Goal: Complete application form

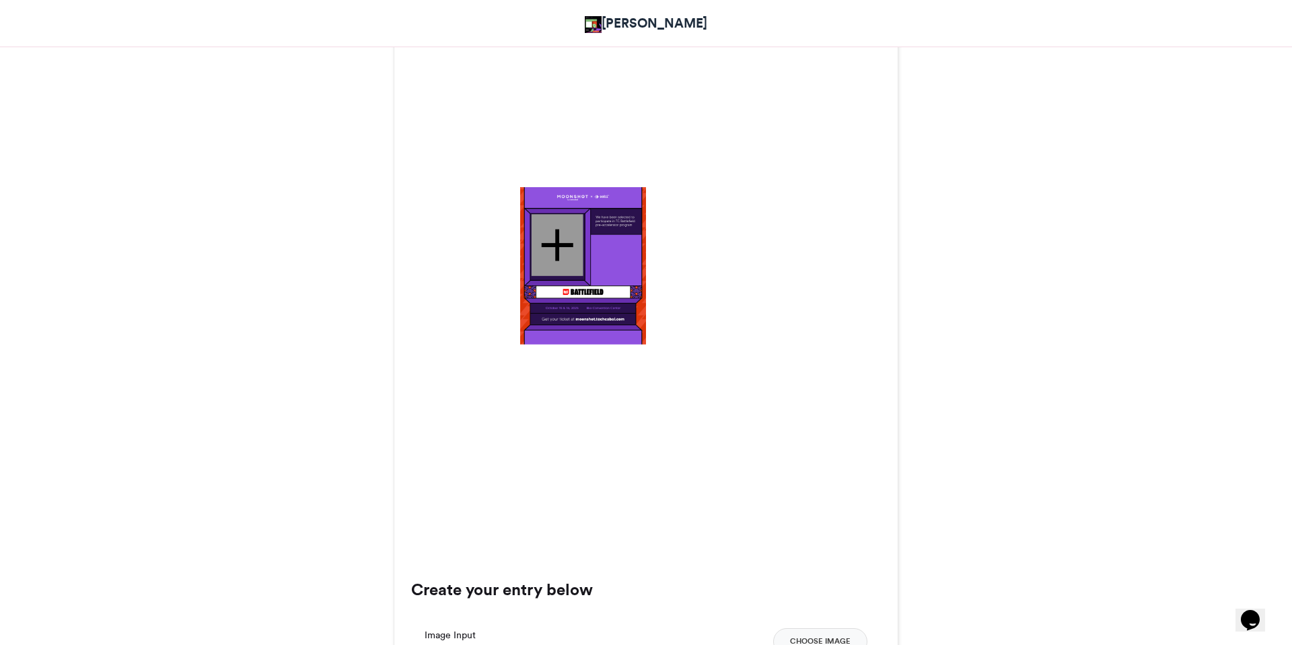
scroll to position [283, 0]
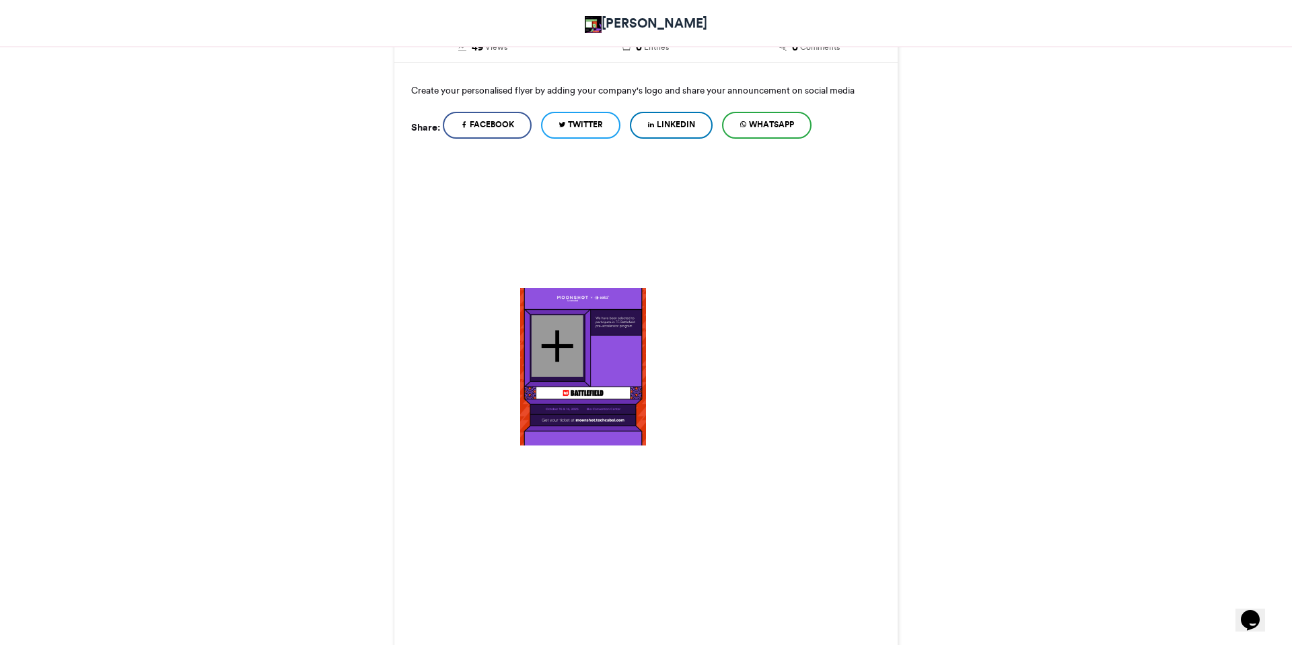
click at [565, 339] on div at bounding box center [558, 346] width 52 height 62
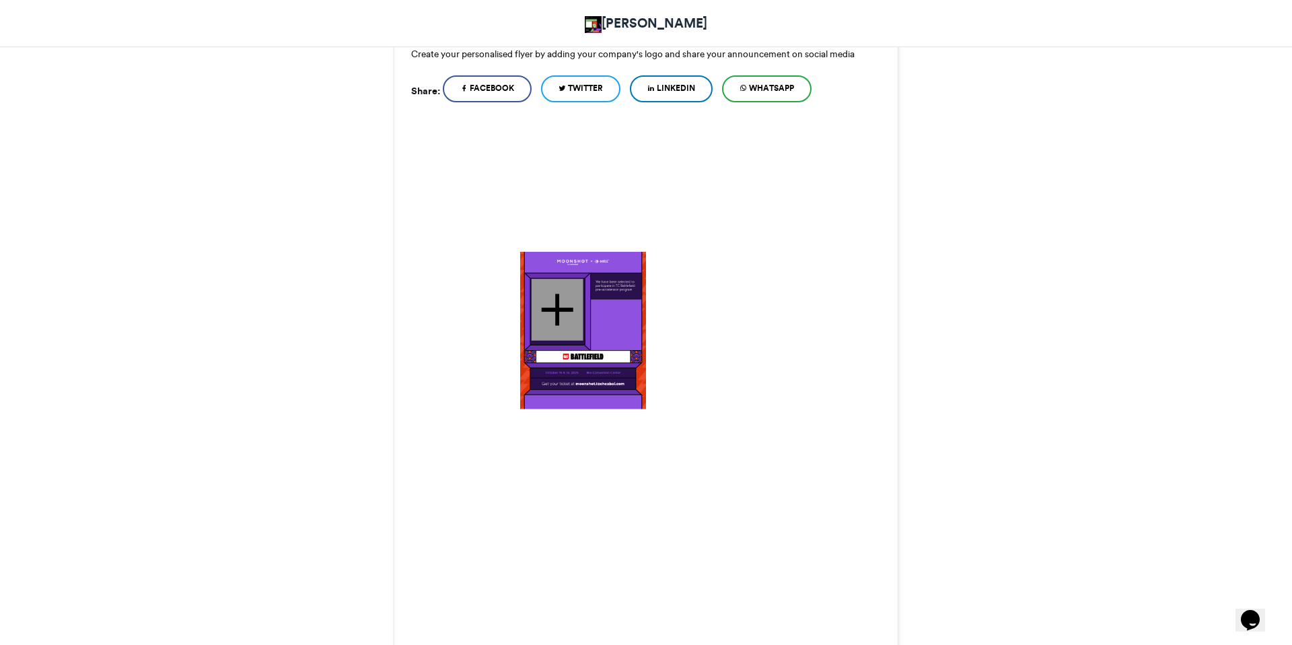
scroll to position [321, 0]
click at [558, 303] on div at bounding box center [558, 308] width 52 height 62
click at [561, 317] on div at bounding box center [558, 308] width 52 height 62
click at [580, 279] on div at bounding box center [558, 308] width 52 height 62
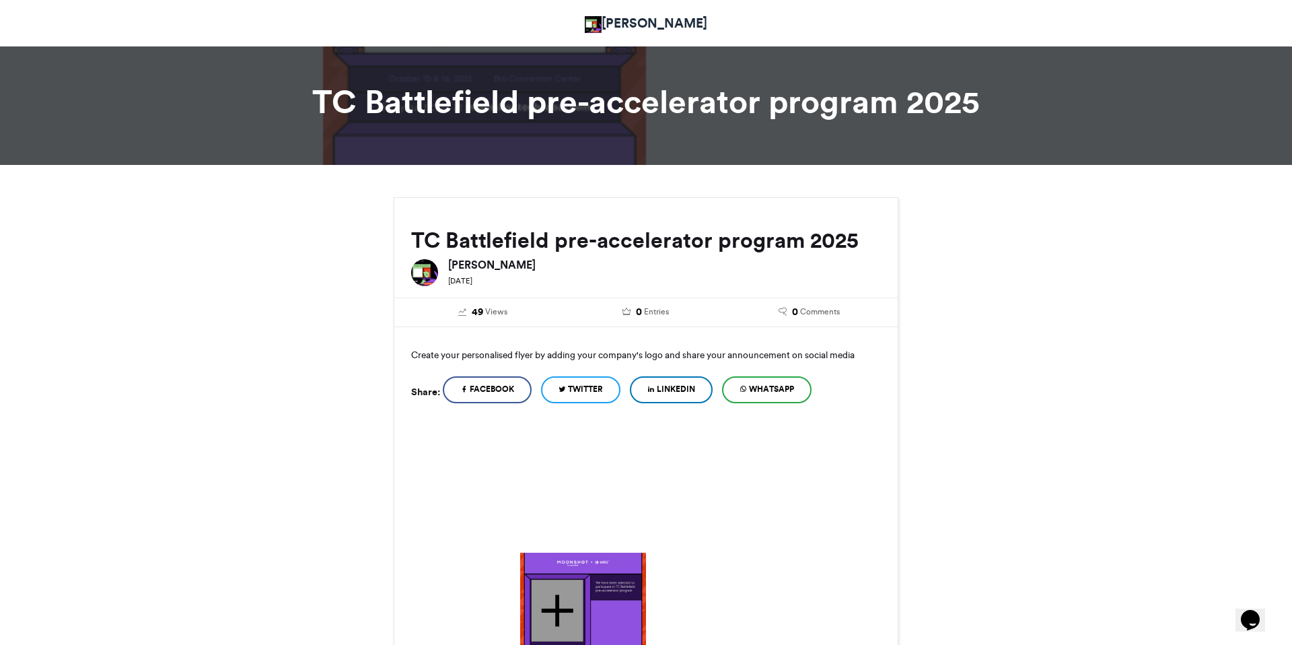
scroll to position [29, 0]
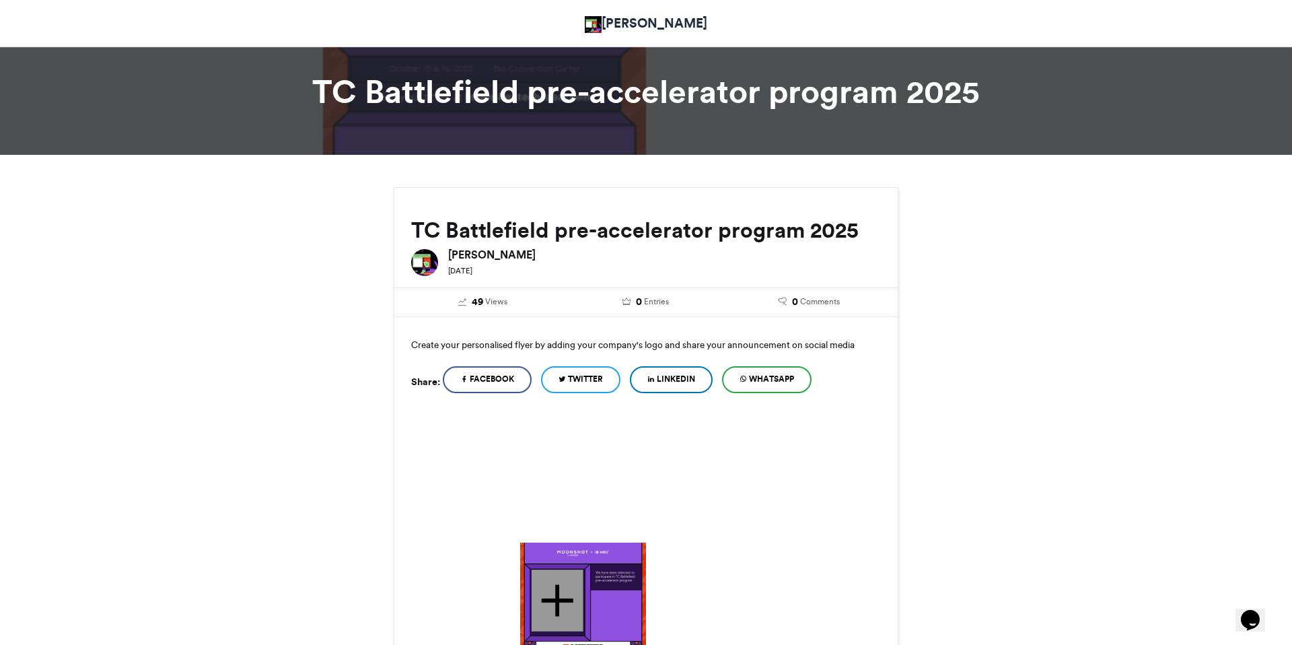
click at [673, 388] on link "LinkedIn" at bounding box center [671, 379] width 83 height 27
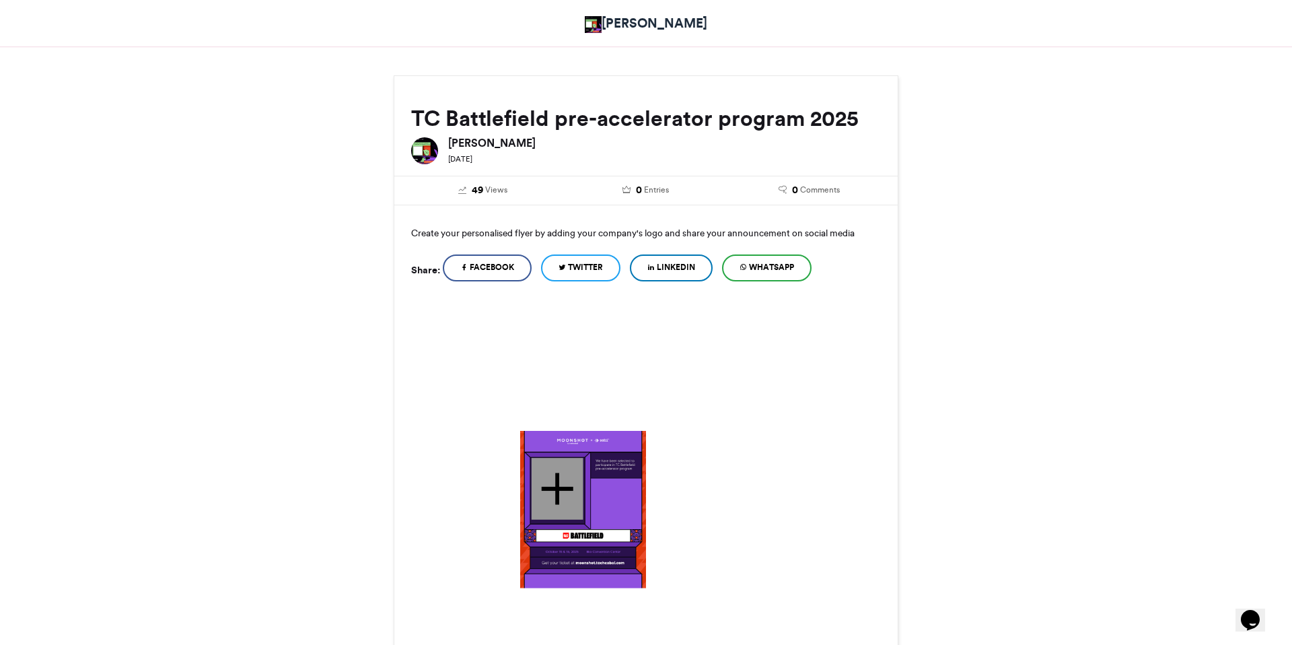
scroll to position [141, 0]
click at [547, 492] on div at bounding box center [558, 488] width 52 height 62
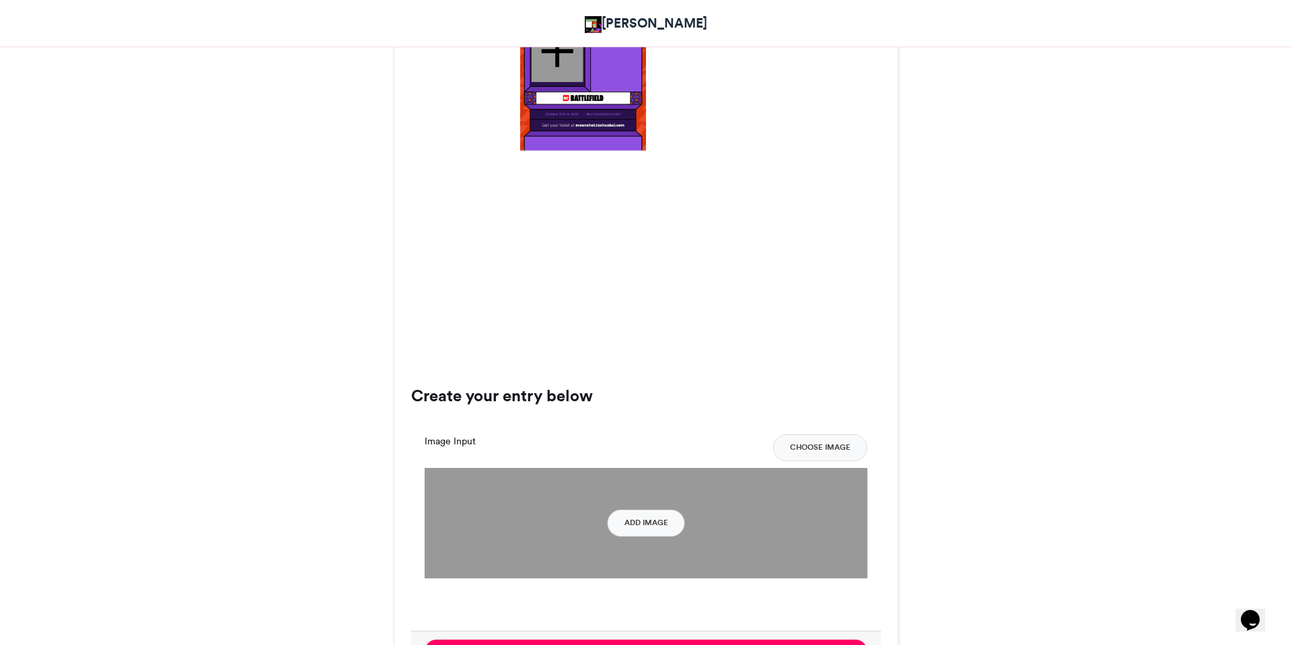
scroll to position [584, 0]
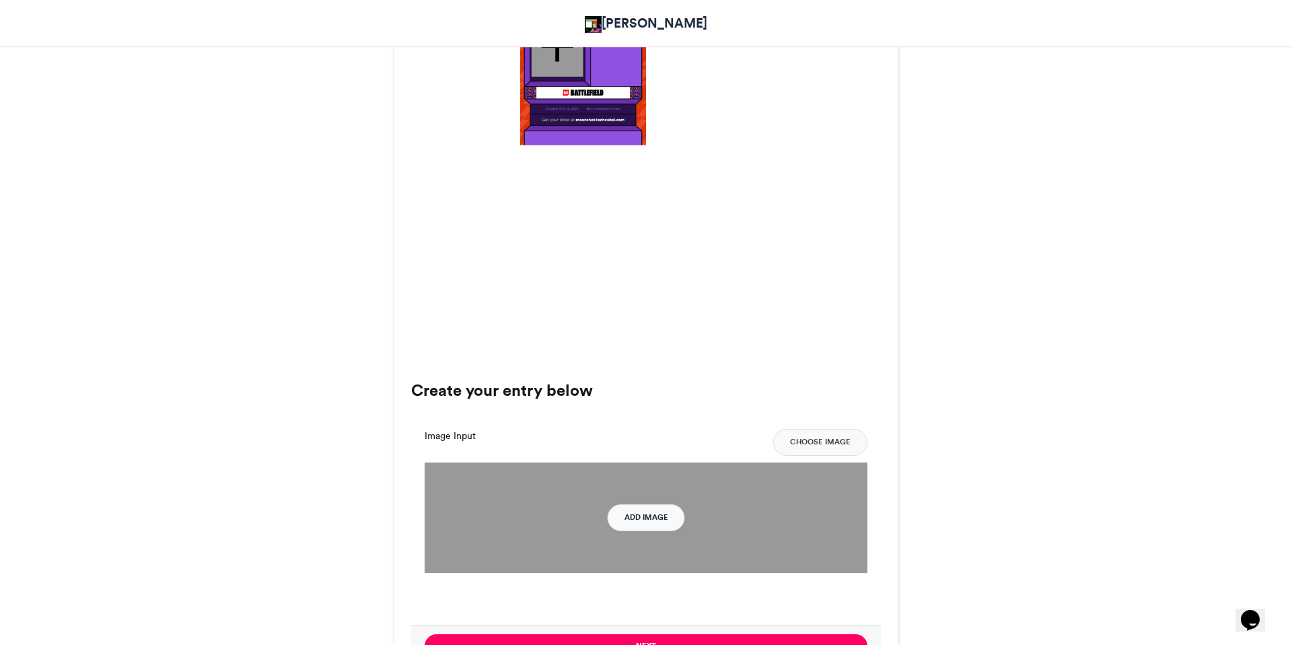
click at [652, 524] on button "Add Image" at bounding box center [646, 517] width 77 height 27
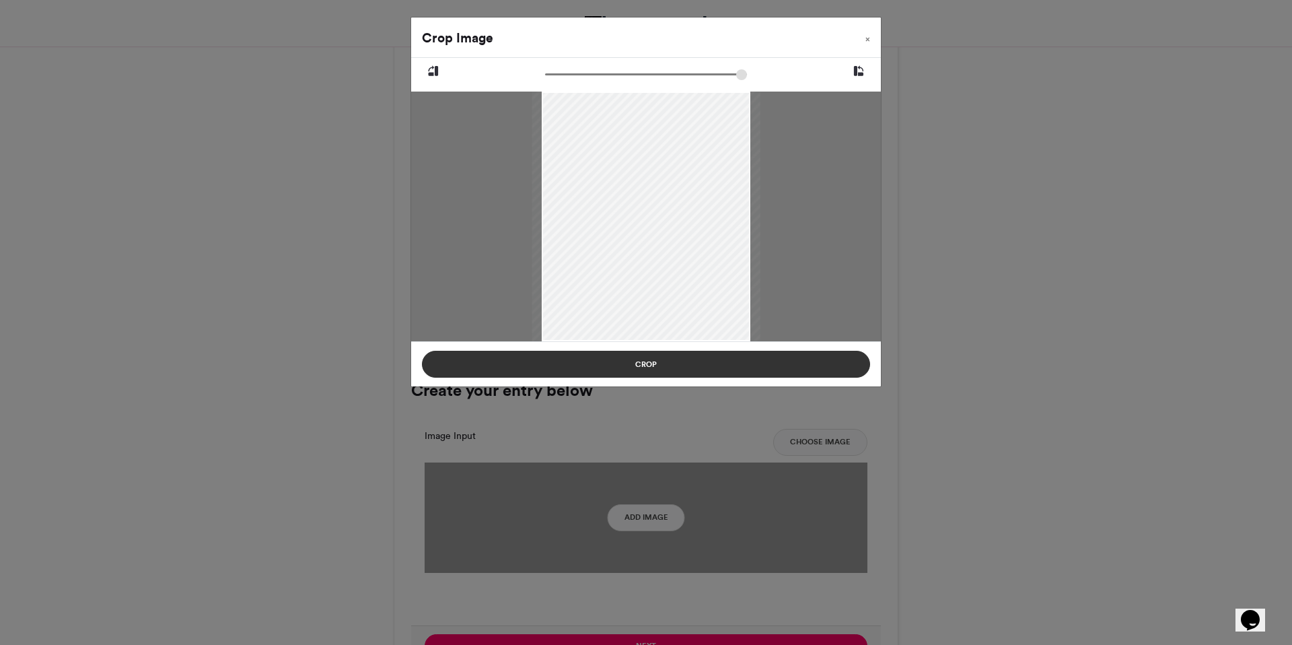
click at [740, 361] on button "Crop" at bounding box center [646, 364] width 448 height 27
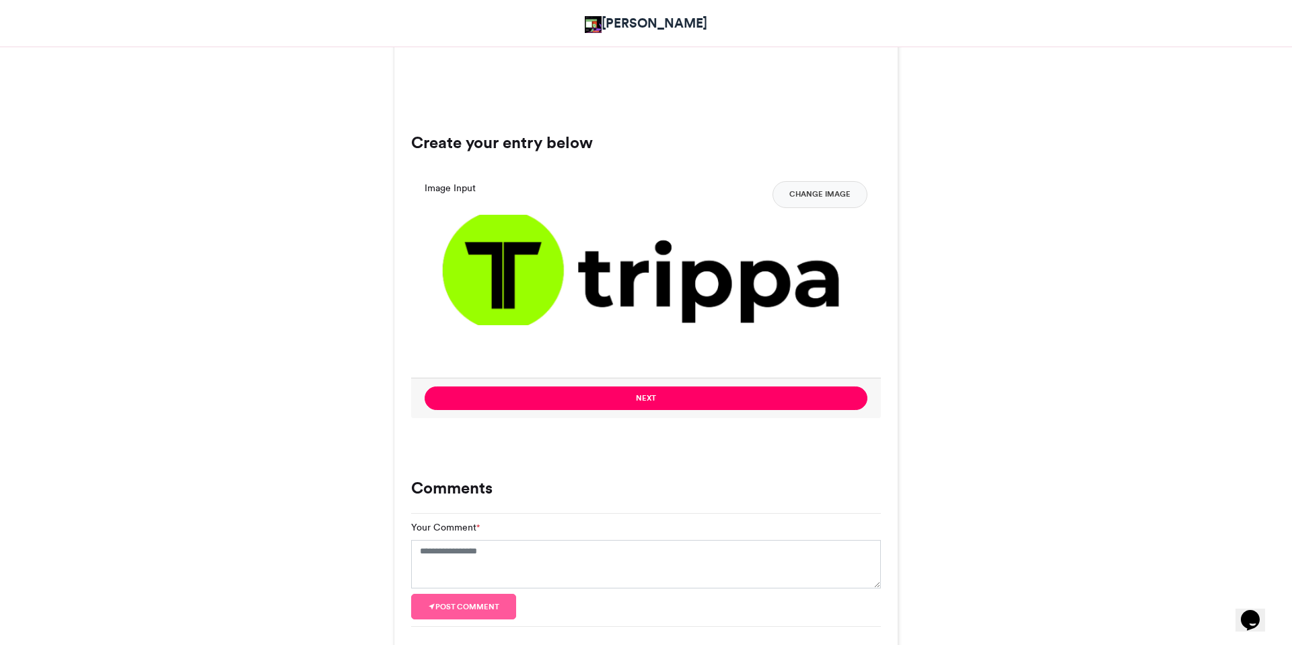
scroll to position [853, 0]
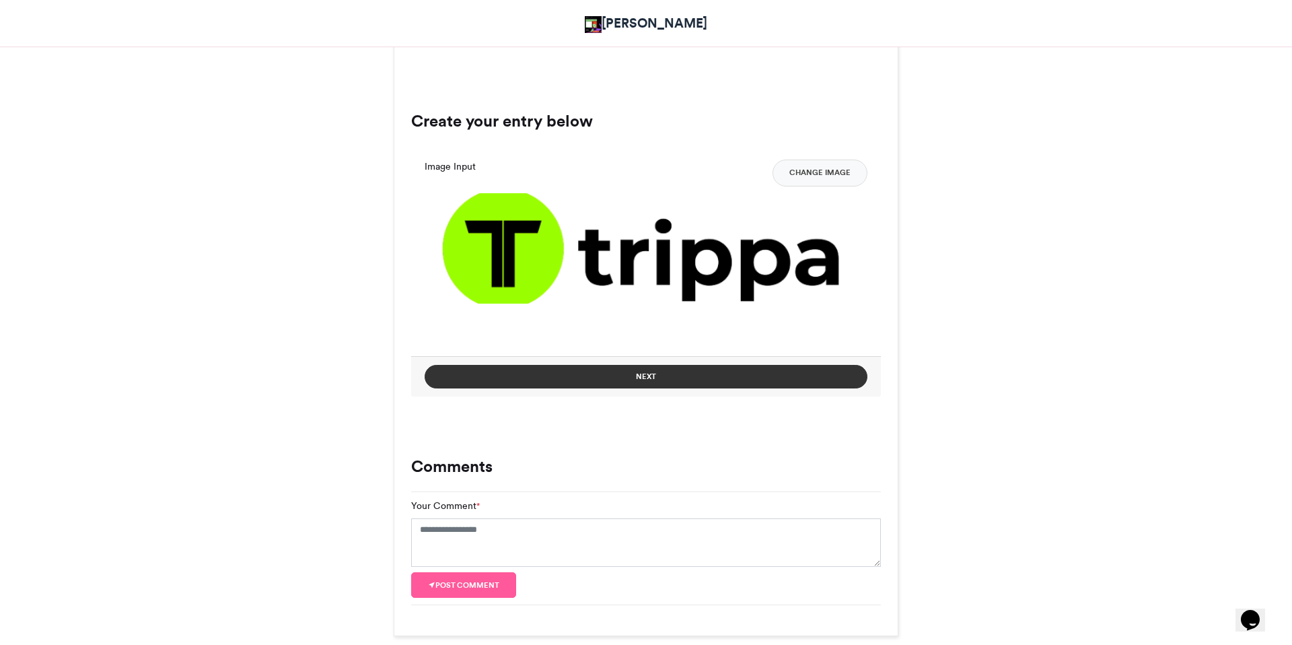
click at [724, 383] on button "Next" at bounding box center [646, 377] width 443 height 24
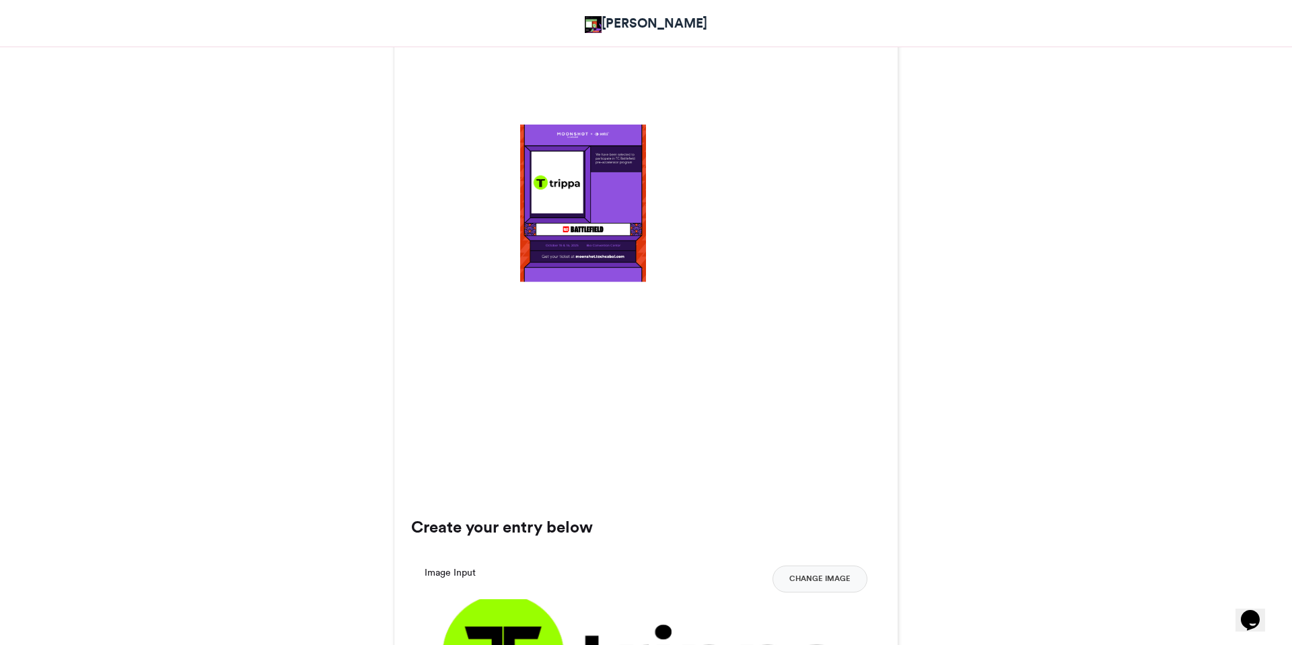
scroll to position [370, 0]
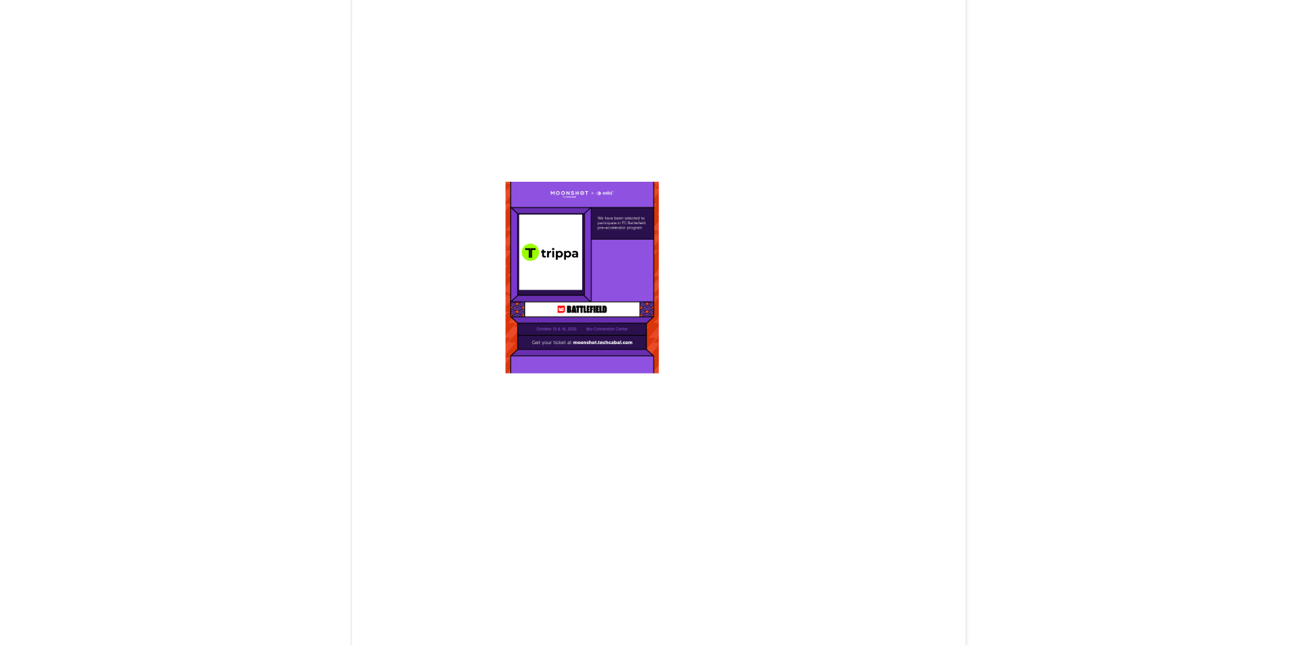
click at [558, 261] on div at bounding box center [558, 260] width 52 height 62
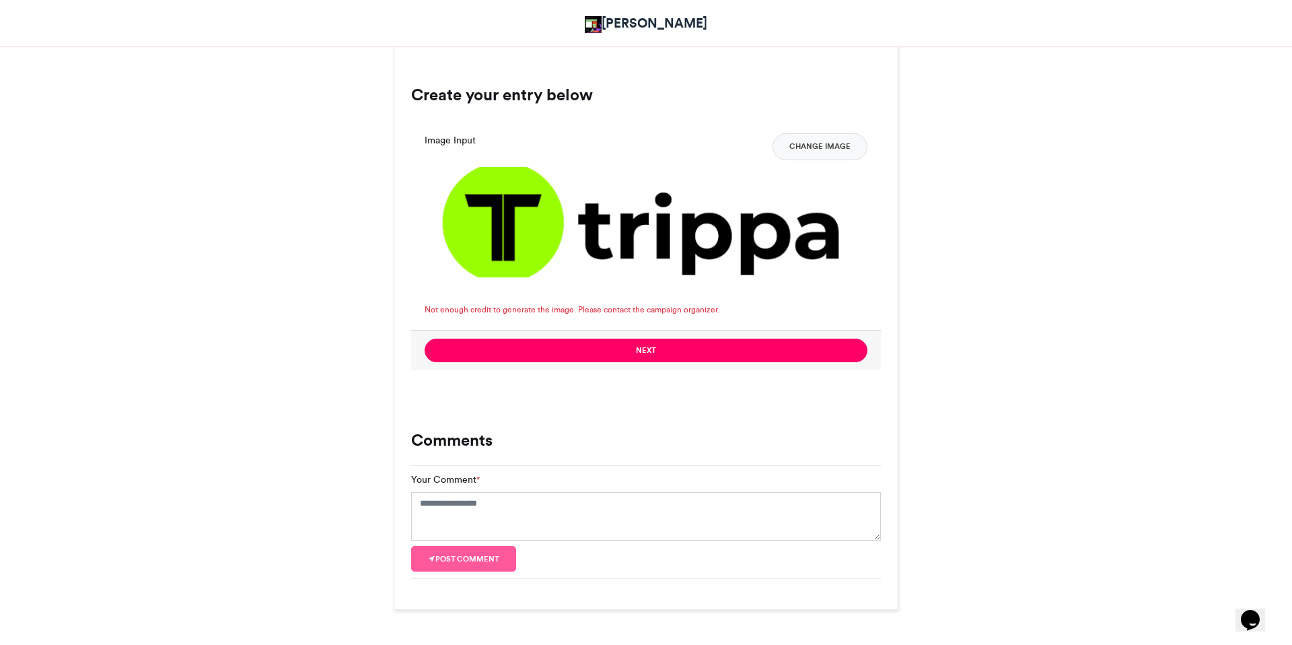
scroll to position [891, 0]
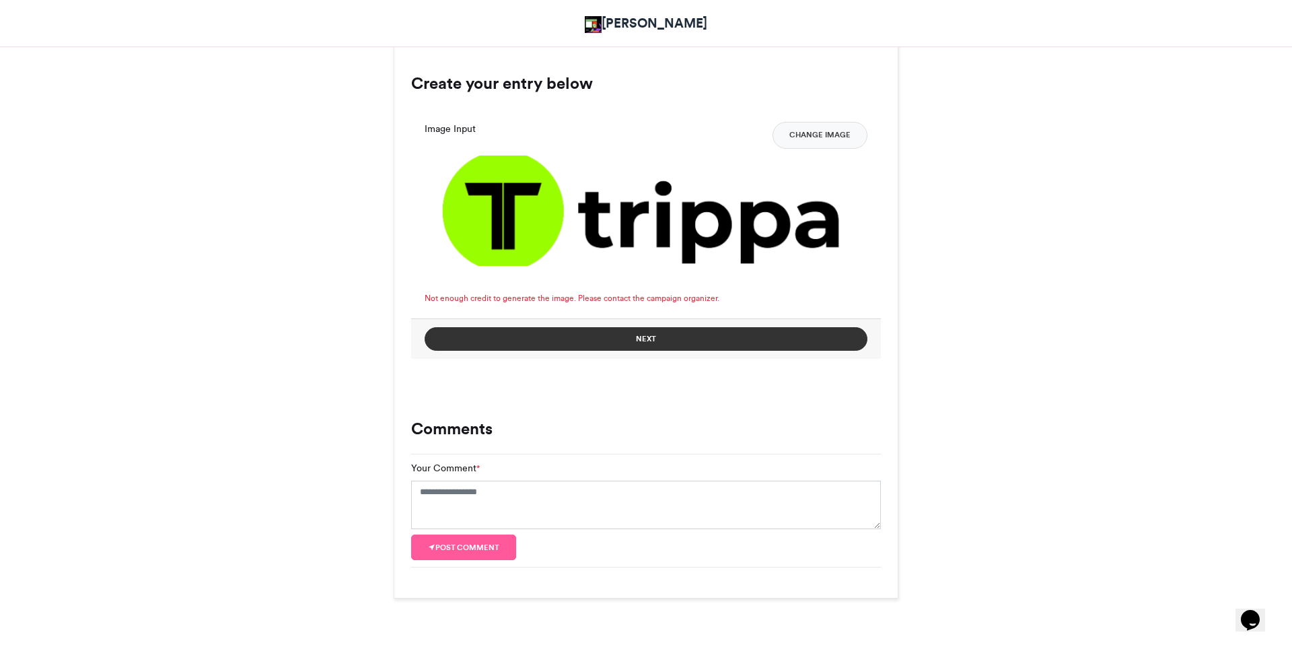
click at [569, 330] on button "Next" at bounding box center [646, 339] width 443 height 24
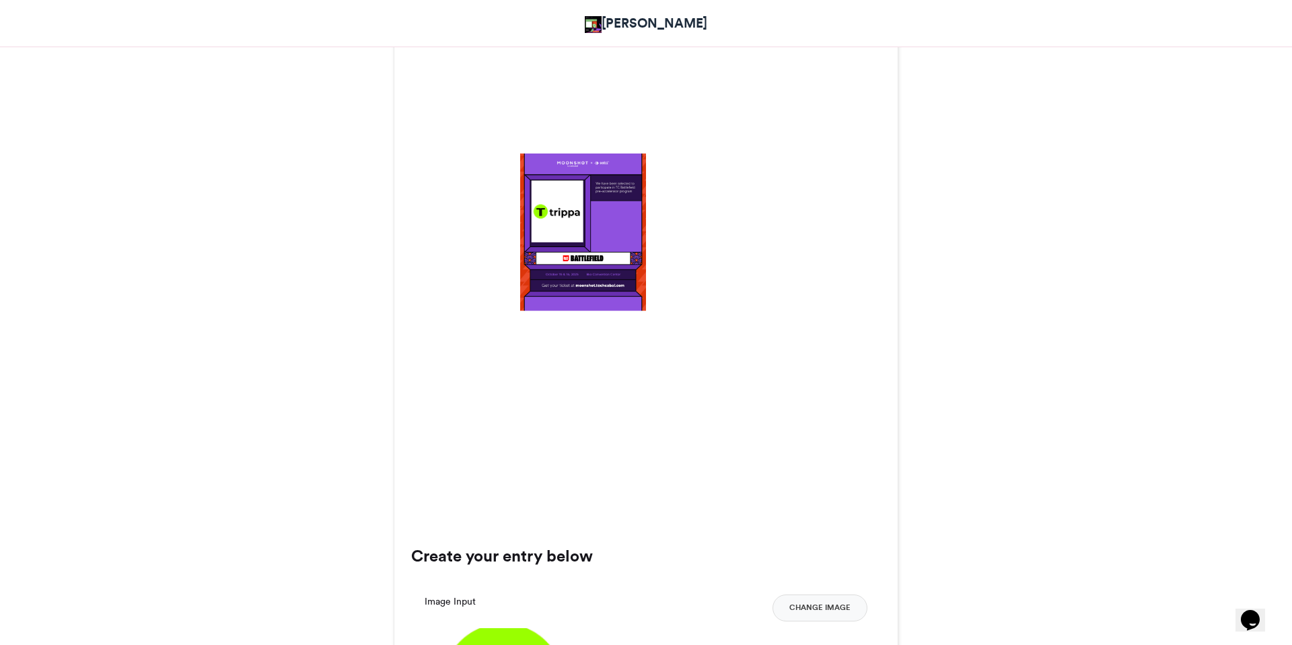
scroll to position [417, 0]
click at [578, 235] on div at bounding box center [558, 212] width 52 height 62
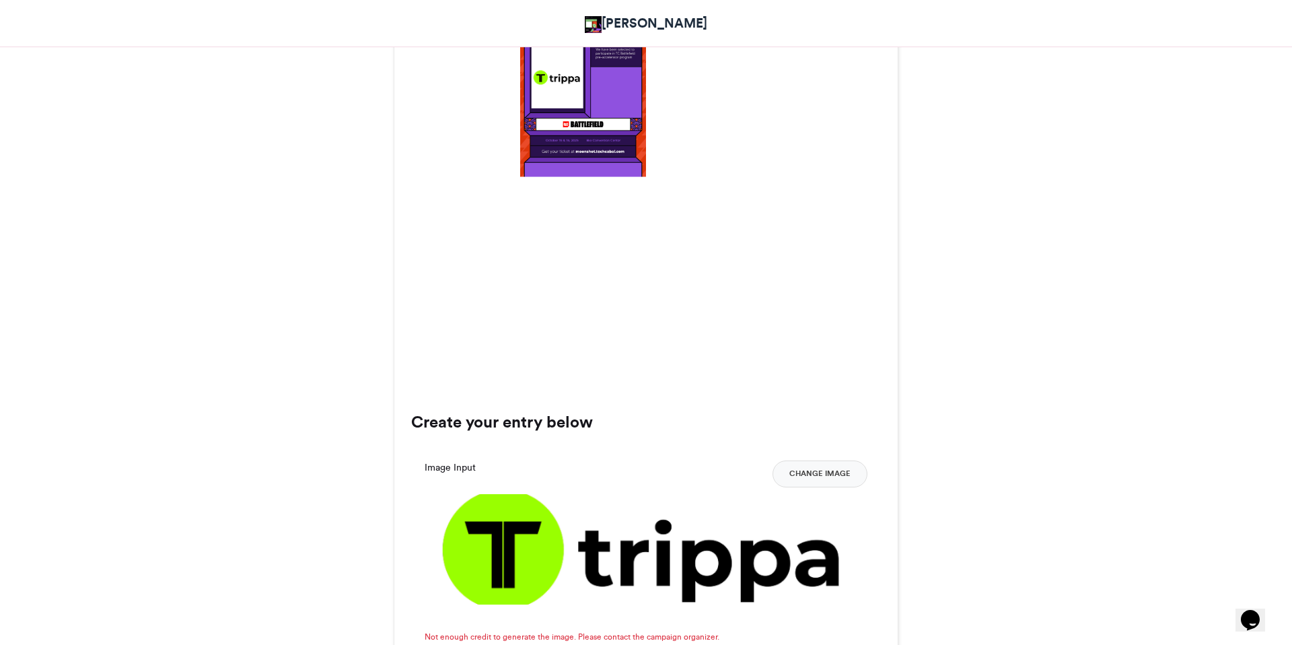
scroll to position [553, 0]
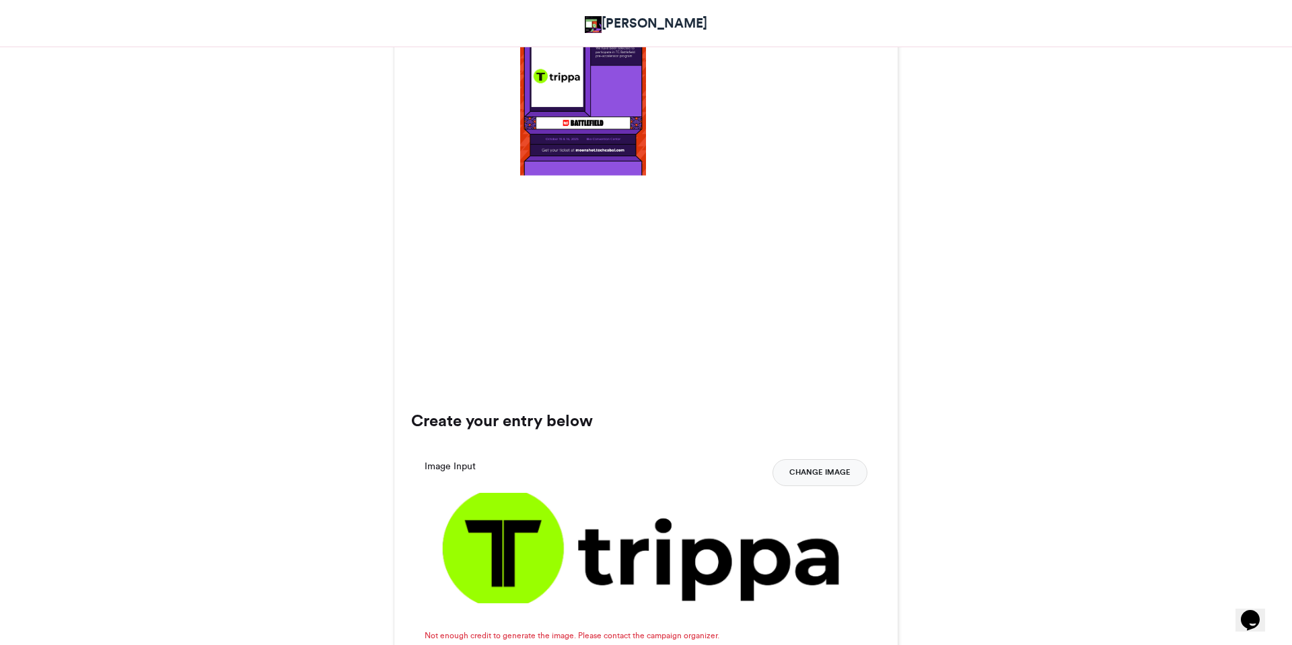
click at [798, 462] on button "Change Image" at bounding box center [820, 472] width 95 height 27
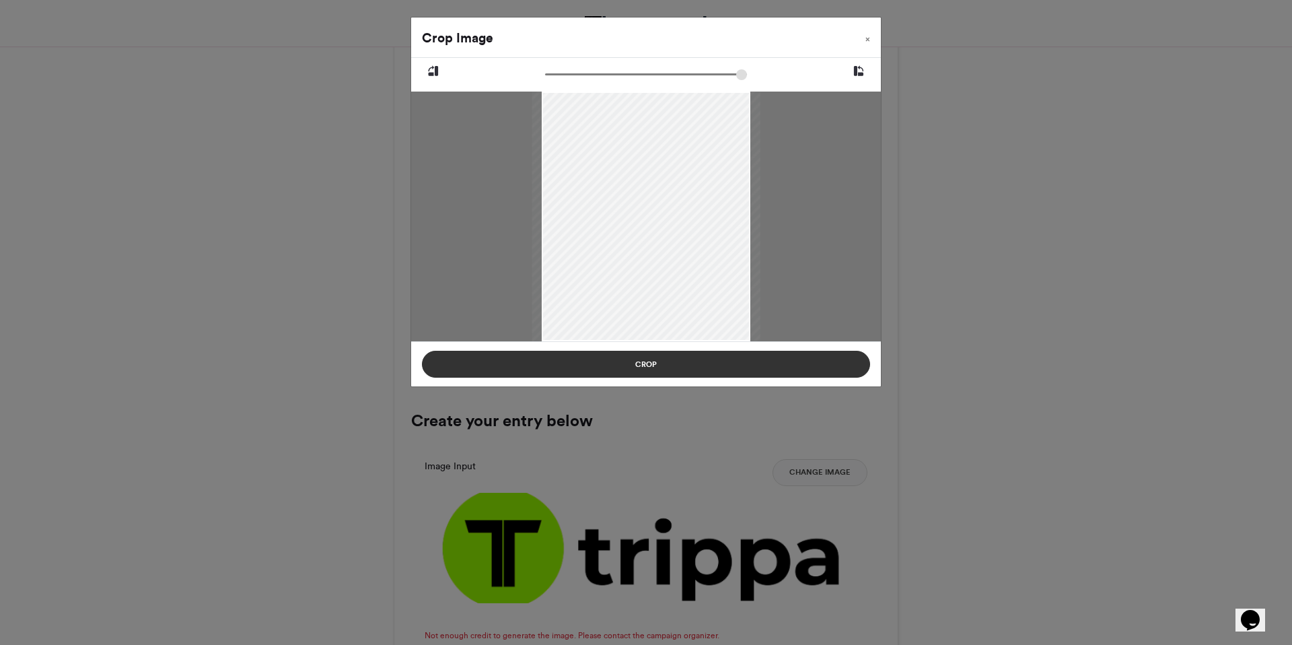
click at [680, 359] on button "Crop" at bounding box center [646, 364] width 448 height 27
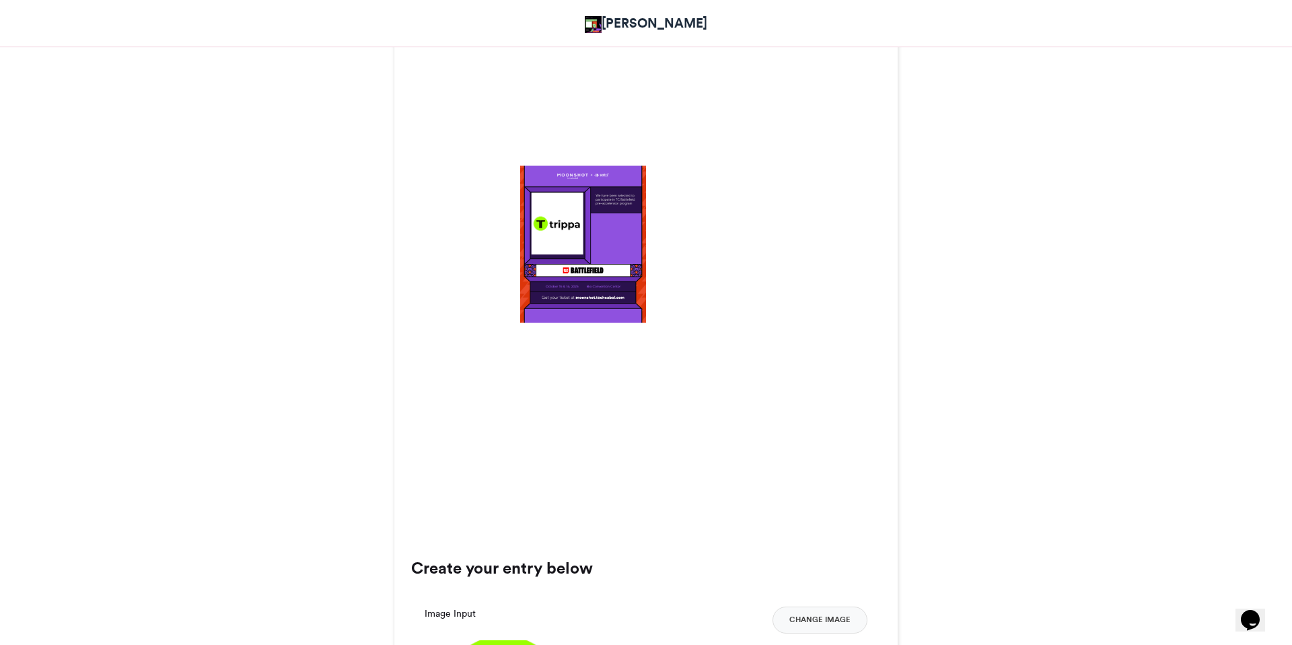
scroll to position [310, 0]
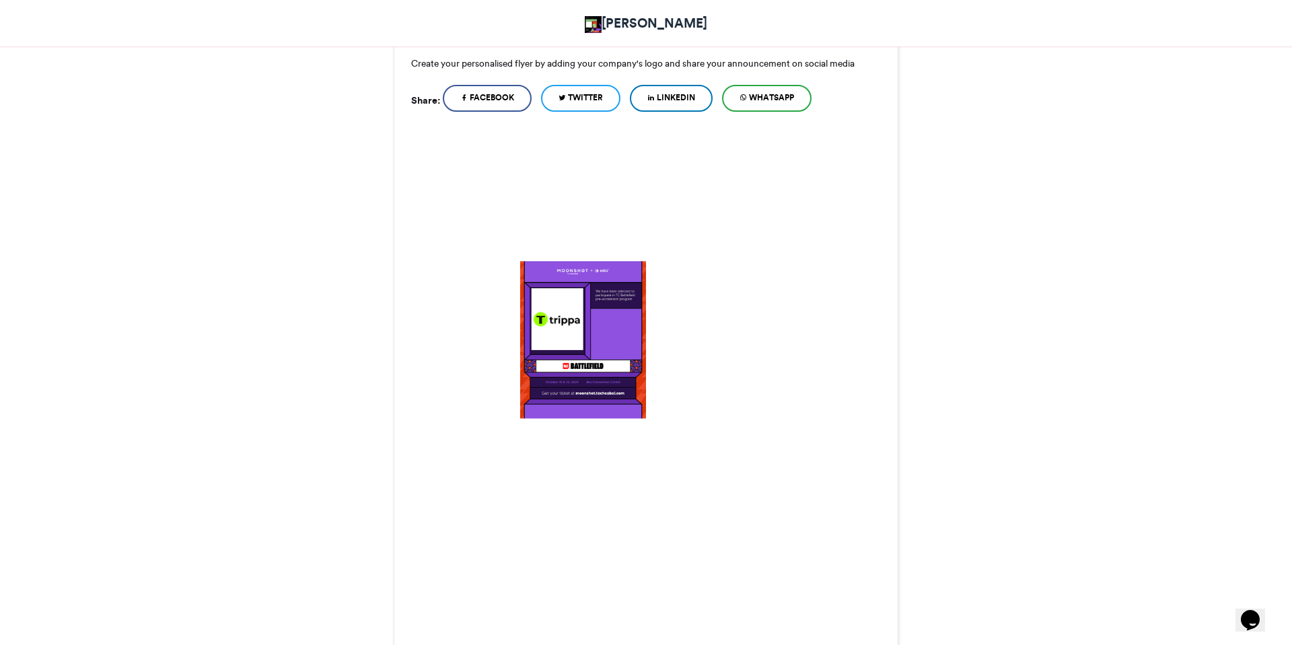
click at [568, 333] on div at bounding box center [558, 319] width 52 height 62
click at [568, 335] on div at bounding box center [558, 319] width 52 height 62
